Goal: Task Accomplishment & Management: Manage account settings

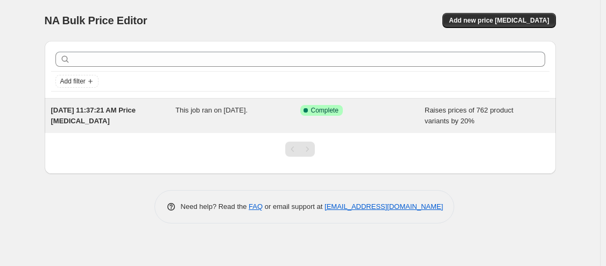
click at [115, 114] on span "[DATE] 11:37:21 AM Price [MEDICAL_DATA]" at bounding box center [93, 115] width 85 height 19
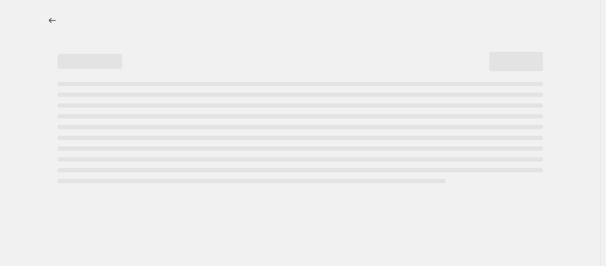
select select "percentage"
select select "remove"
select select "collection"
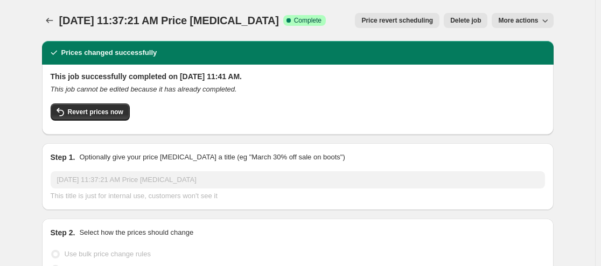
click at [518, 19] on span "More actions" at bounding box center [518, 20] width 40 height 9
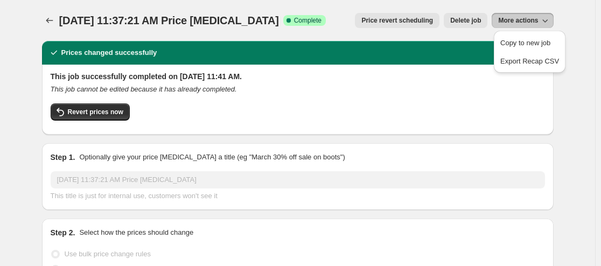
click at [405, 105] on div "Revert prices now" at bounding box center [298, 114] width 494 height 23
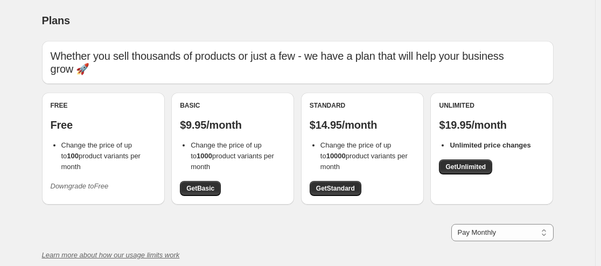
click at [85, 186] on icon "Downgrade to Free" at bounding box center [80, 186] width 58 height 8
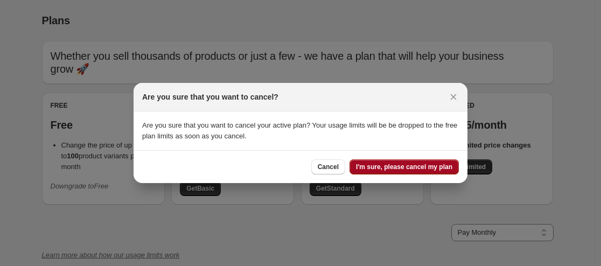
click at [383, 166] on span "I'm sure, please cancel my plan" at bounding box center [404, 167] width 96 height 9
